Goal: Navigation & Orientation: Find specific page/section

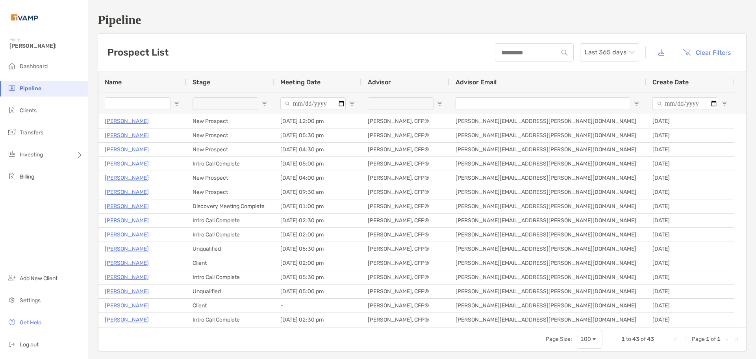
click at [32, 87] on span "Pipeline" at bounding box center [31, 88] width 22 height 7
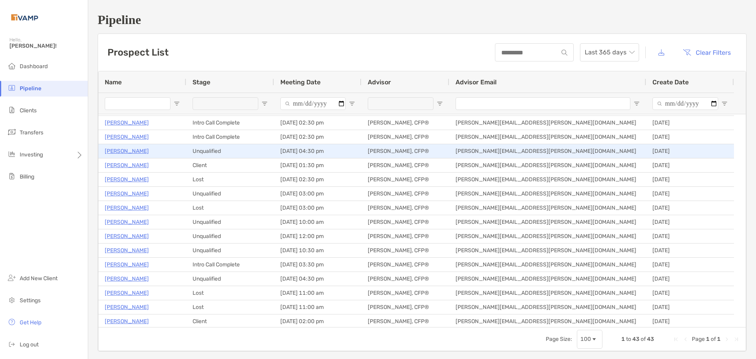
scroll to position [158, 0]
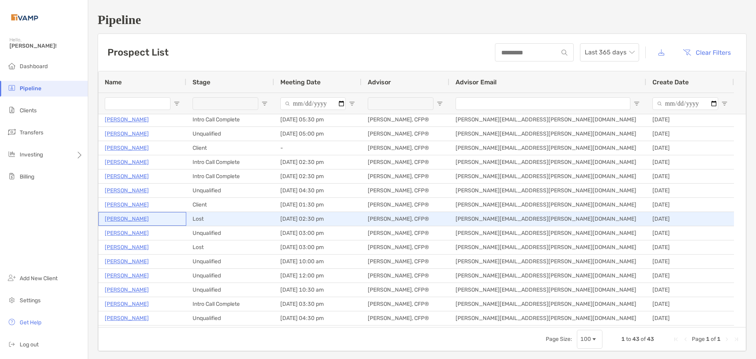
click at [138, 218] on p "Jarell Bozarth" at bounding box center [127, 219] width 44 height 10
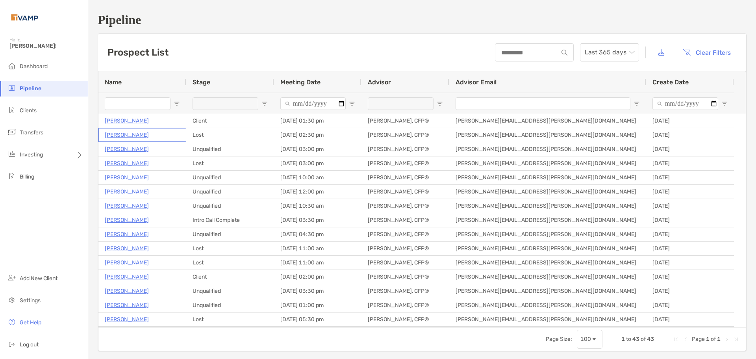
scroll to position [0, 0]
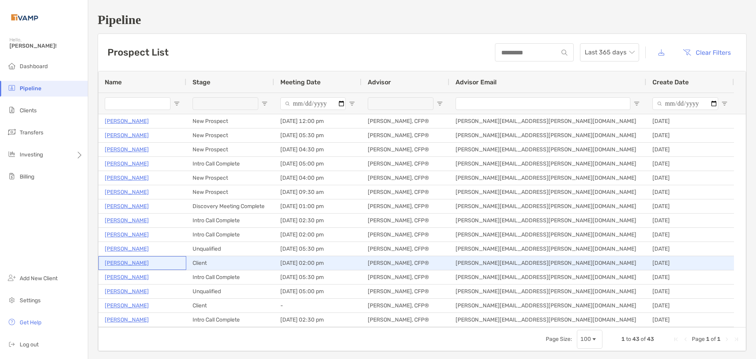
click at [132, 262] on p "Jasmine Tilson" at bounding box center [127, 263] width 44 height 10
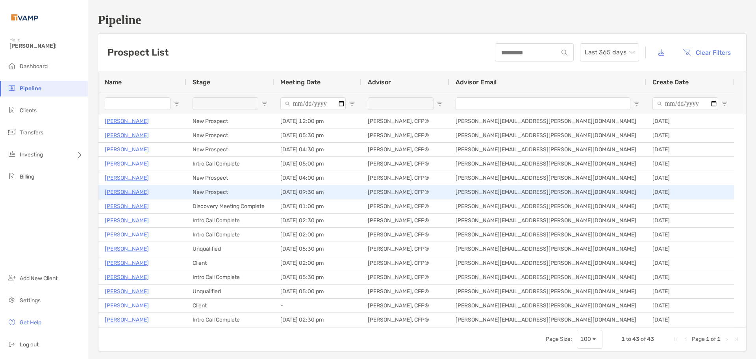
click at [122, 193] on p "[PERSON_NAME]" at bounding box center [127, 192] width 44 height 10
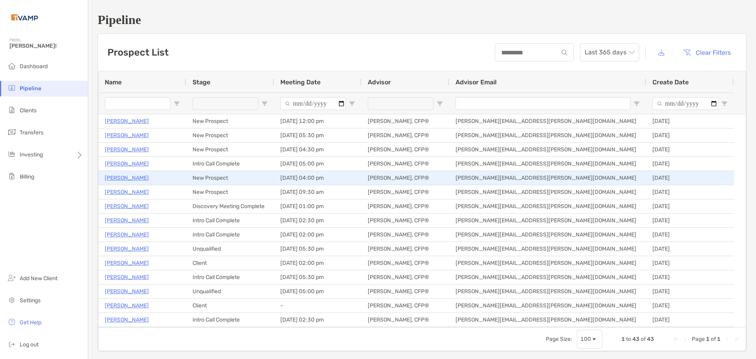
click at [139, 178] on p "Angela Schiller" at bounding box center [127, 178] width 44 height 10
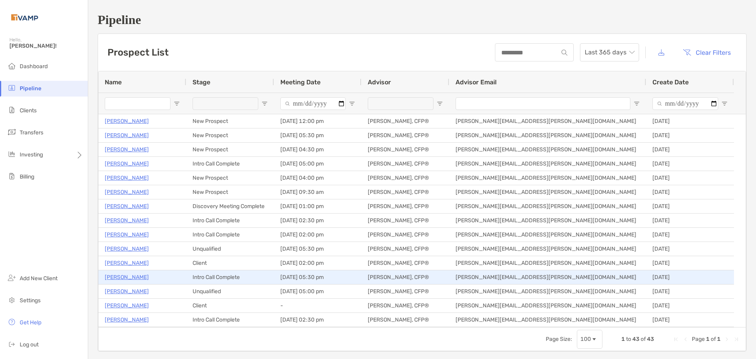
click at [113, 276] on p "Nicole Pellegrino" at bounding box center [127, 277] width 44 height 10
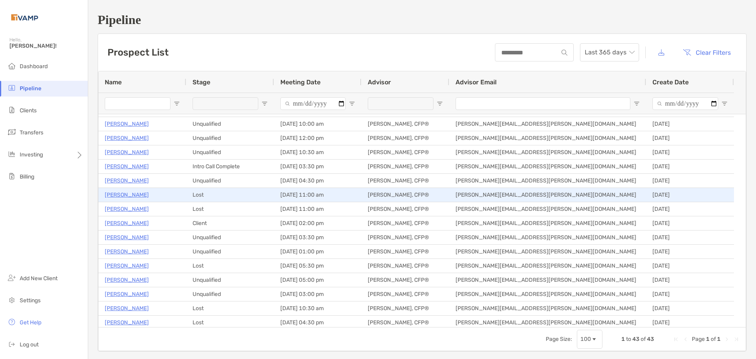
scroll to position [276, 0]
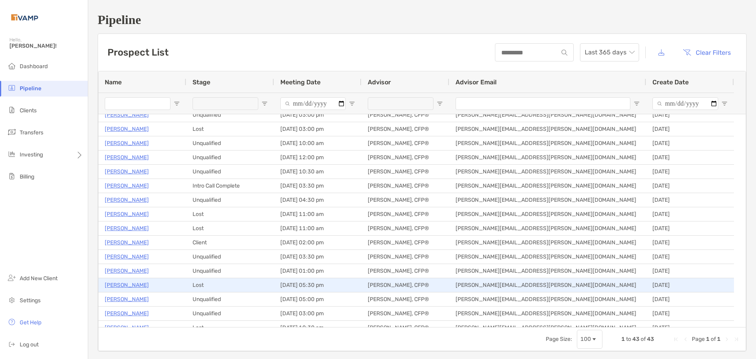
click at [114, 285] on p "Robin Goldstein" at bounding box center [127, 285] width 44 height 10
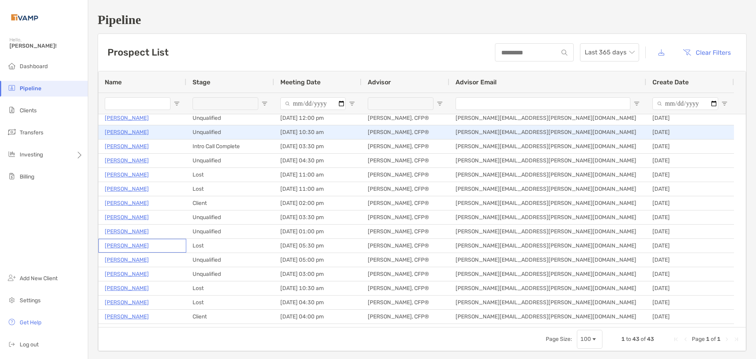
scroll to position [315, 0]
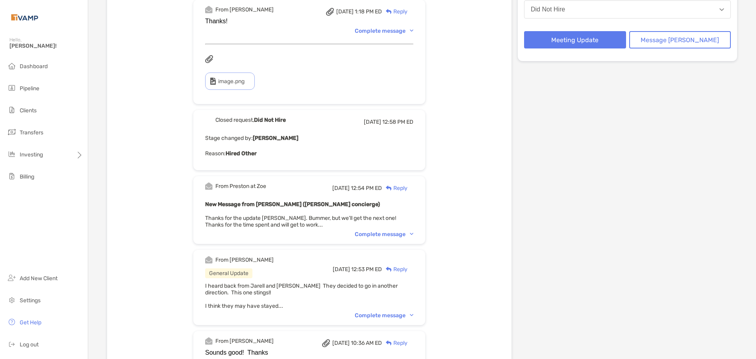
scroll to position [197, 0]
click at [414, 313] on img at bounding box center [412, 314] width 4 height 2
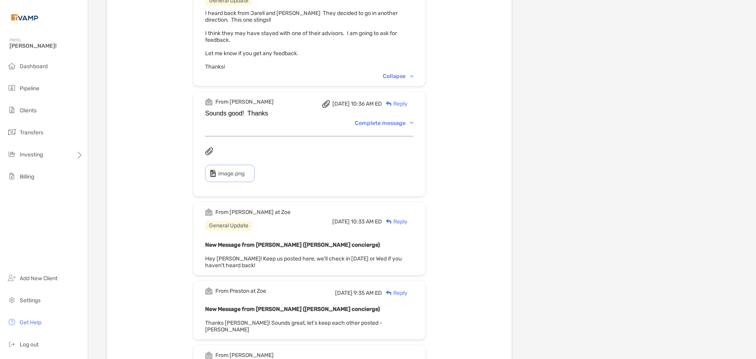
scroll to position [512, 0]
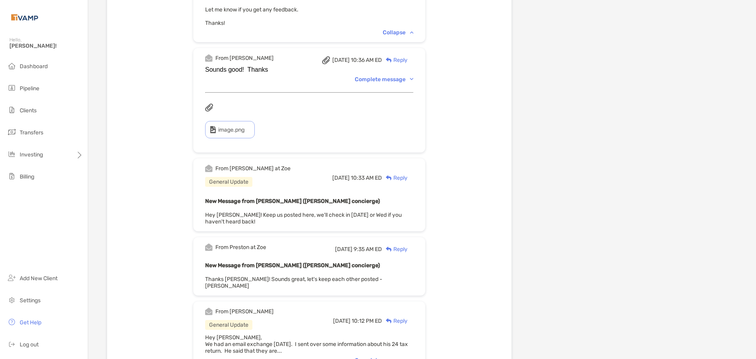
click at [414, 357] on div "Complete message" at bounding box center [384, 360] width 59 height 7
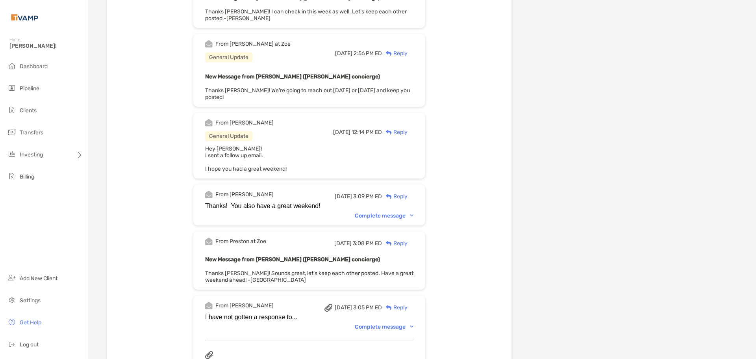
scroll to position [1221, 0]
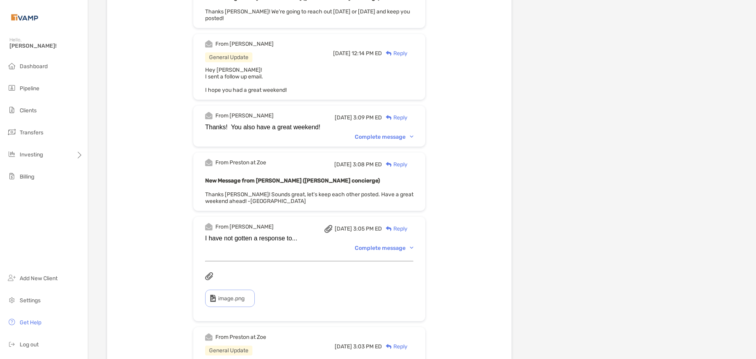
click at [395, 245] on div "Complete message" at bounding box center [384, 248] width 59 height 7
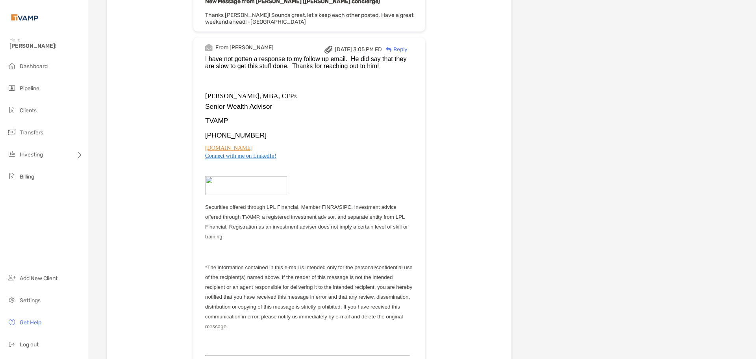
scroll to position [1418, 0]
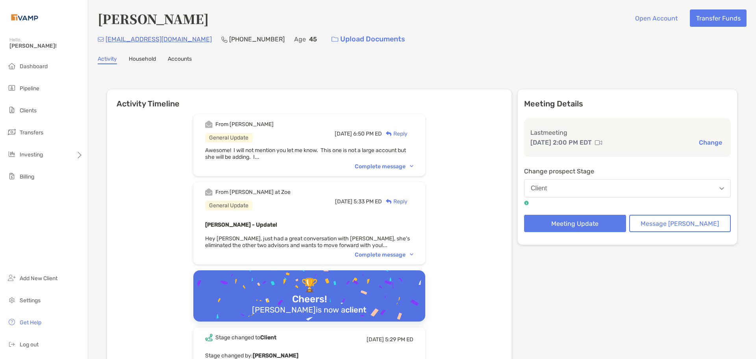
click at [382, 253] on div "Complete message" at bounding box center [384, 254] width 59 height 7
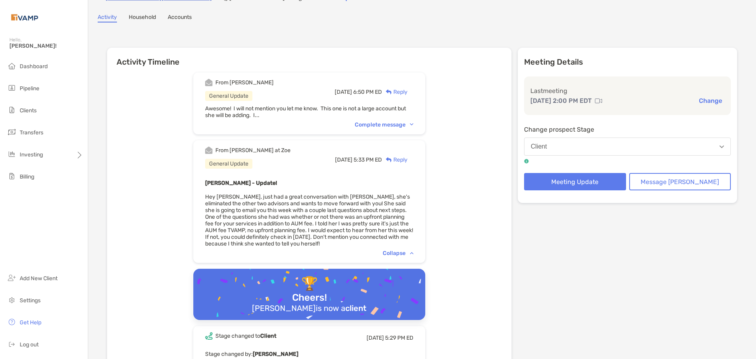
scroll to position [39, 0]
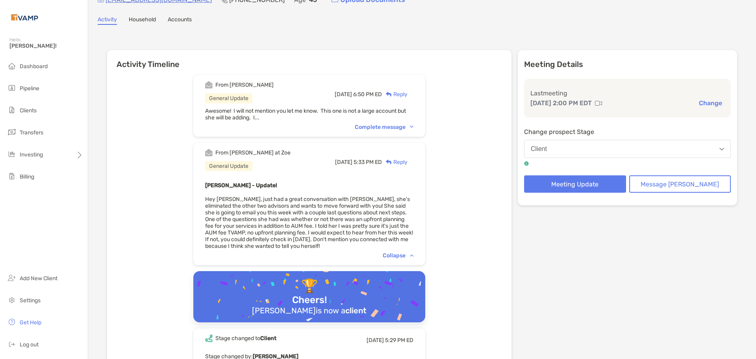
click at [390, 129] on div "Complete message" at bounding box center [384, 127] width 59 height 7
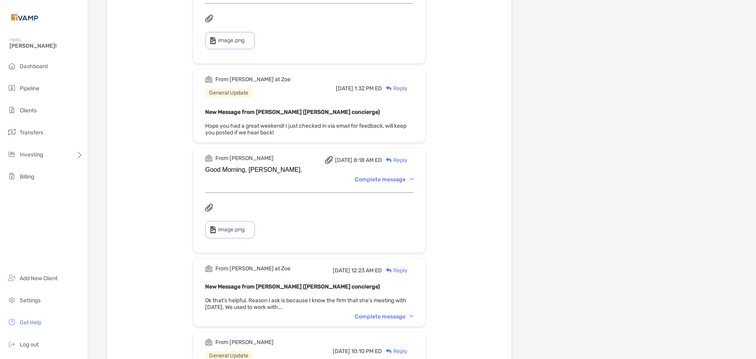
scroll to position [512, 0]
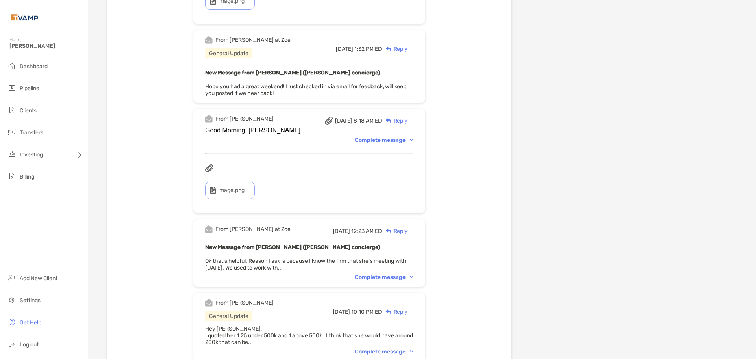
click at [401, 275] on div "Complete message" at bounding box center [384, 277] width 59 height 7
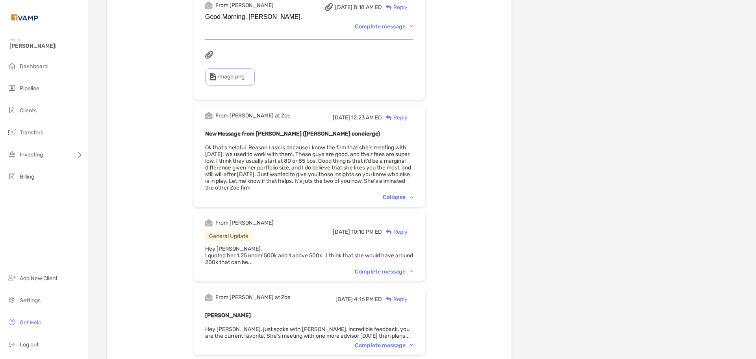
scroll to position [630, 0]
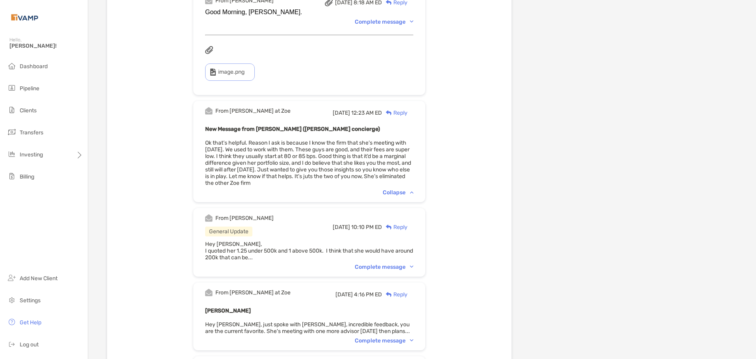
click at [396, 267] on div "Complete message" at bounding box center [384, 266] width 59 height 7
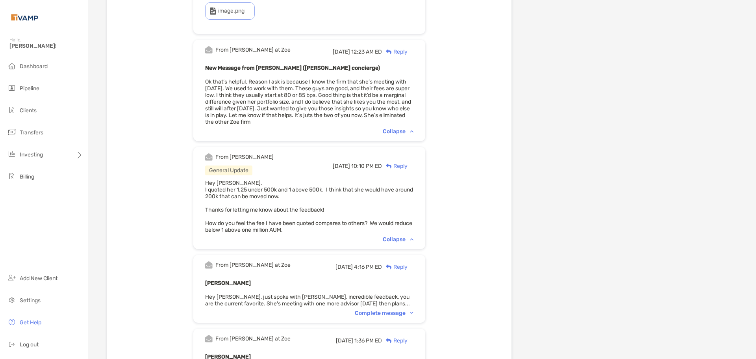
scroll to position [709, 0]
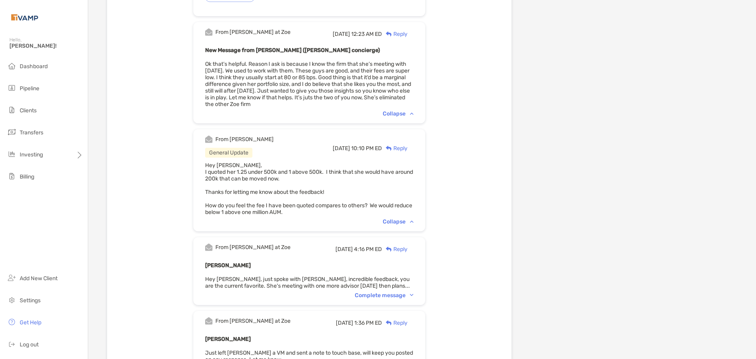
click at [411, 293] on div "Complete message" at bounding box center [384, 295] width 59 height 7
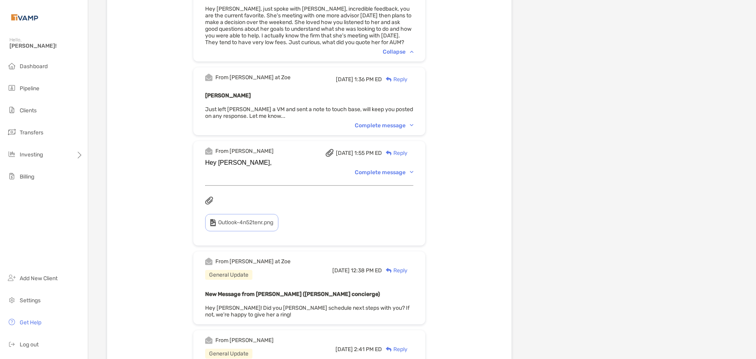
scroll to position [985, 0]
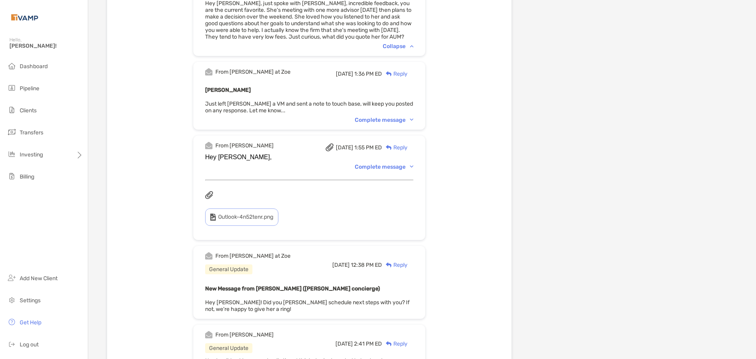
click at [391, 169] on div "Complete message" at bounding box center [384, 166] width 59 height 7
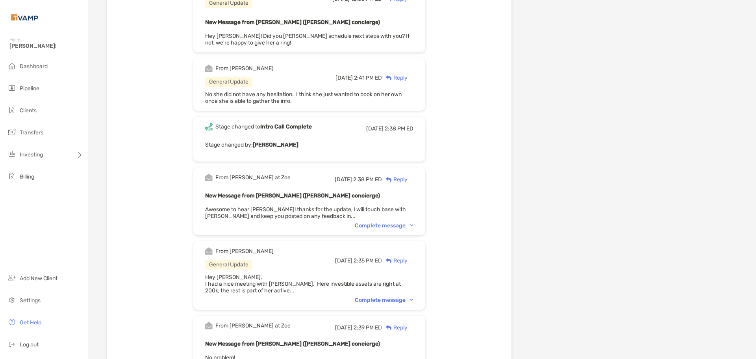
scroll to position [1694, 0]
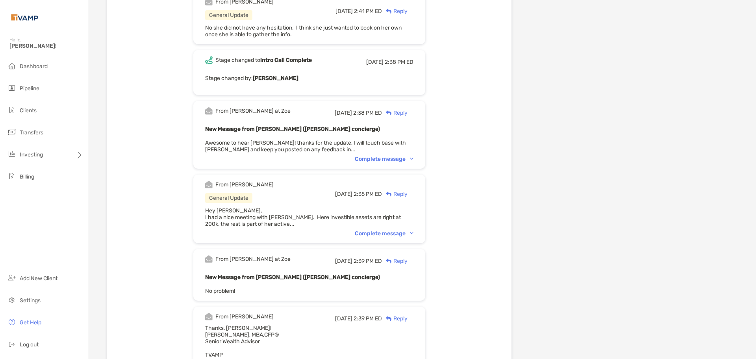
click at [398, 234] on div "From Melissa General Update Thu, Jul 24 2:35 PM ED Reply Hey Paul, I had a nice…" at bounding box center [309, 208] width 232 height 69
click at [397, 237] on div "Complete message" at bounding box center [384, 233] width 59 height 7
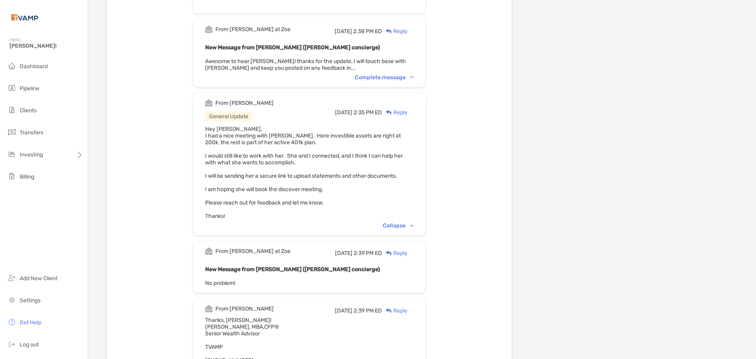
scroll to position [1890, 0]
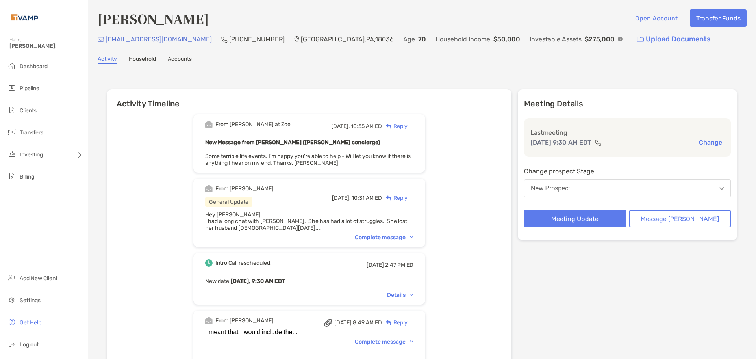
click at [414, 237] on img at bounding box center [412, 237] width 4 height 2
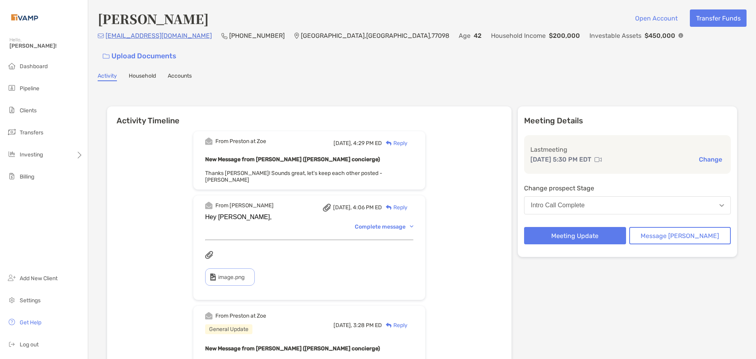
click at [388, 223] on div "Complete message" at bounding box center [384, 226] width 59 height 7
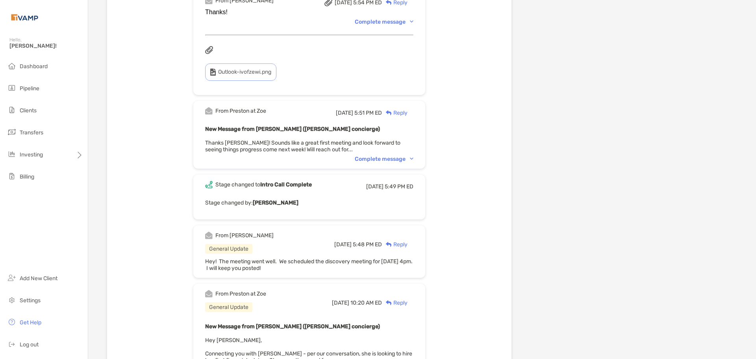
scroll to position [1575, 0]
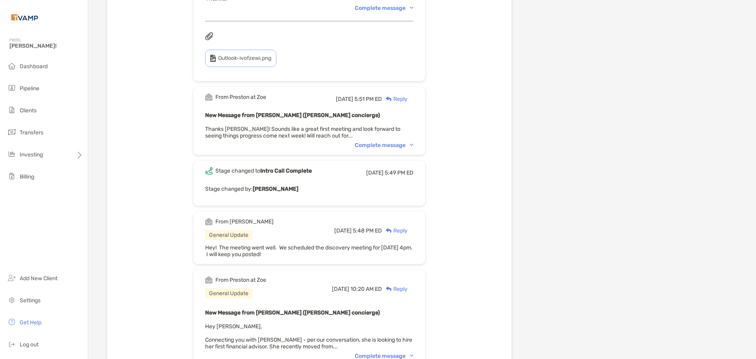
click at [395, 331] on div "From [PERSON_NAME] at Zoe General Update [DATE] 10:20 AM ED Reply New Message f…" at bounding box center [309, 318] width 232 height 96
click at [394, 352] on div "Complete message" at bounding box center [384, 355] width 59 height 7
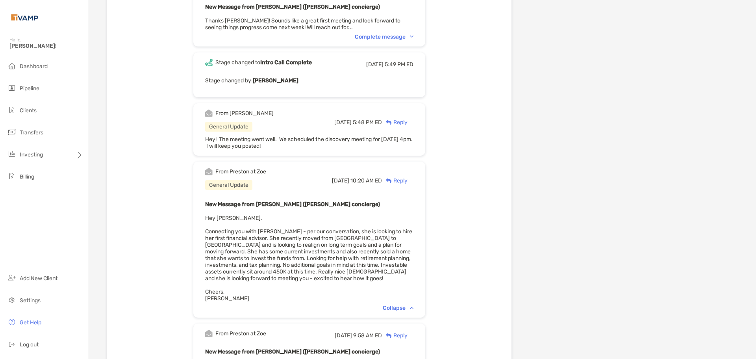
scroll to position [1694, 0]
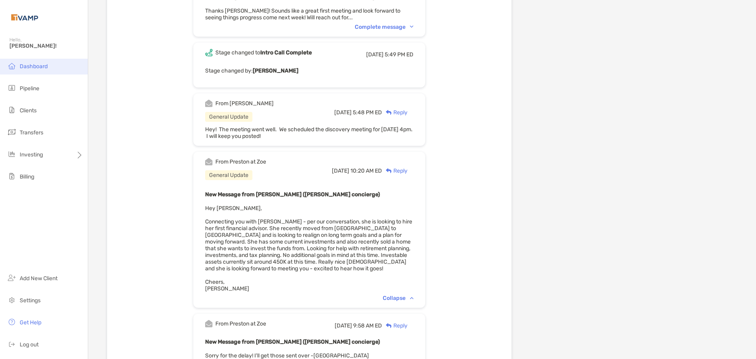
click at [31, 62] on li "Dashboard" at bounding box center [44, 67] width 88 height 16
click at [28, 132] on span "Transfers" at bounding box center [32, 132] width 24 height 7
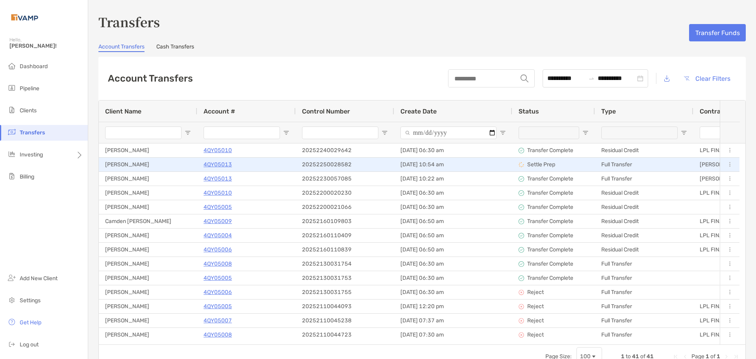
click at [214, 161] on p "4QY05013" at bounding box center [218, 165] width 28 height 10
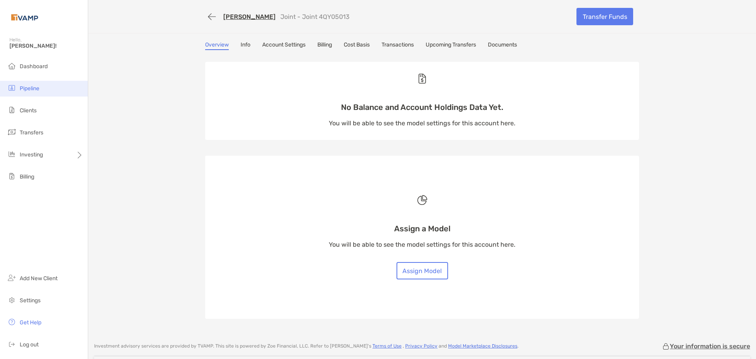
click at [43, 93] on li "Pipeline" at bounding box center [44, 89] width 88 height 16
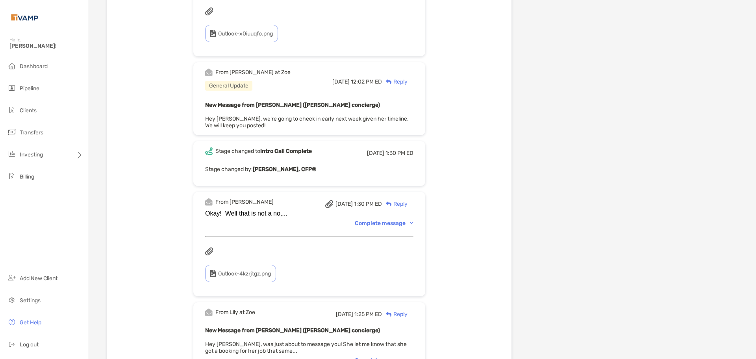
scroll to position [473, 0]
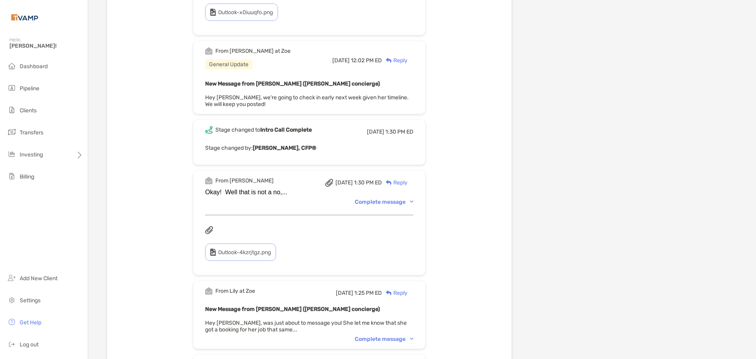
click at [384, 202] on div "Complete message" at bounding box center [384, 201] width 59 height 7
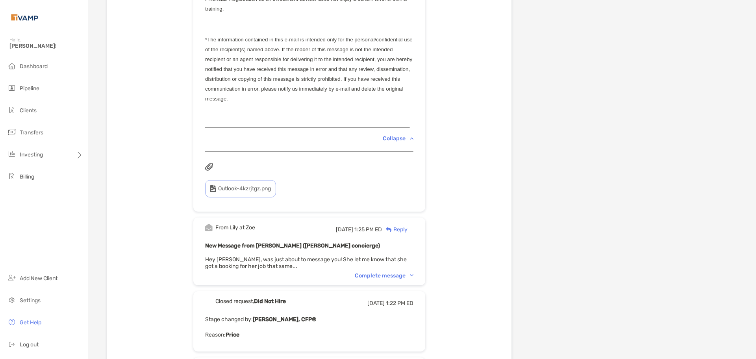
scroll to position [827, 0]
click at [381, 278] on div "Complete message" at bounding box center [384, 274] width 59 height 7
